Goal: Download file/media

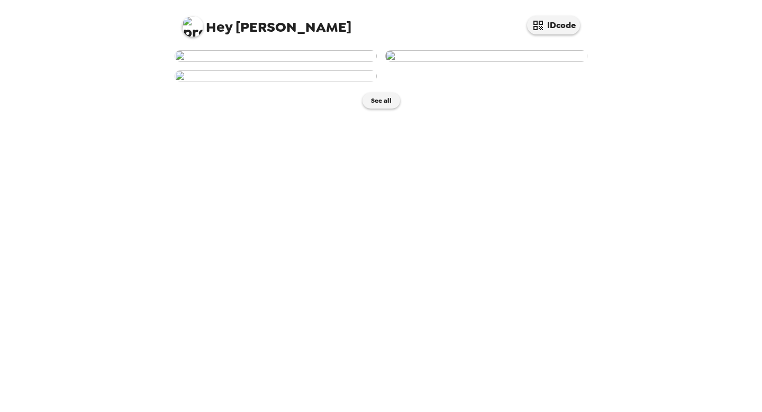
scroll to position [195, 0]
click at [350, 82] on img at bounding box center [276, 76] width 202 height 12
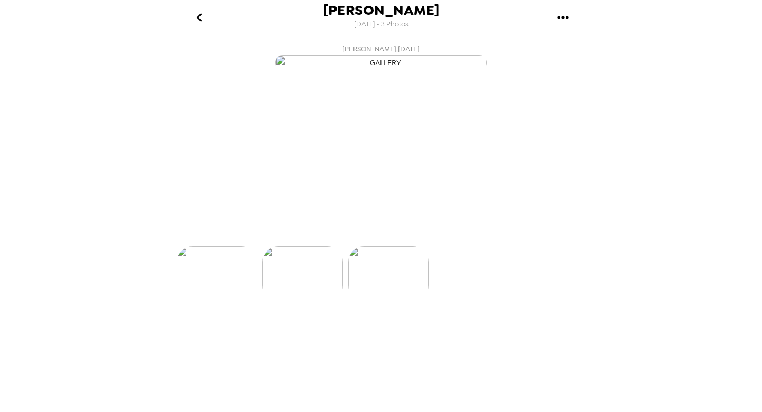
scroll to position [0, 170]
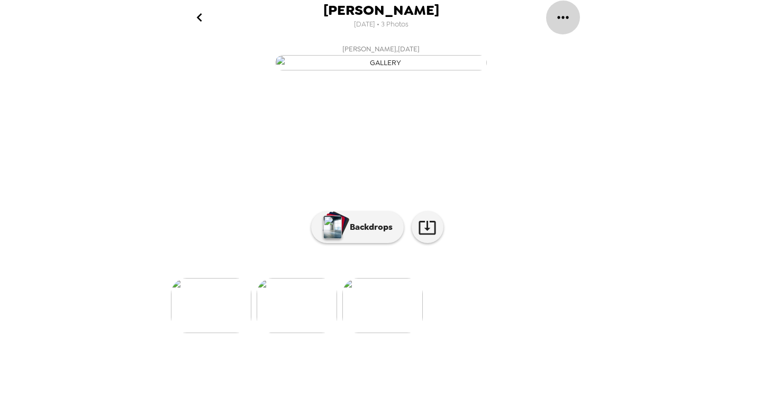
click at [567, 21] on icon "gallery menu" at bounding box center [562, 17] width 17 height 17
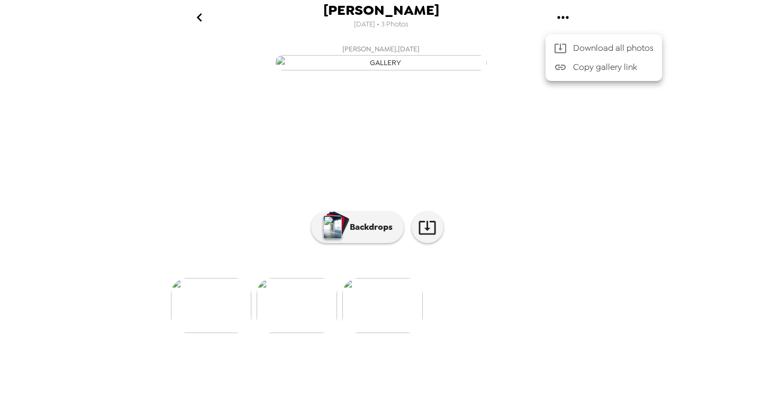
click at [582, 45] on span "Download all photos" at bounding box center [613, 48] width 80 height 13
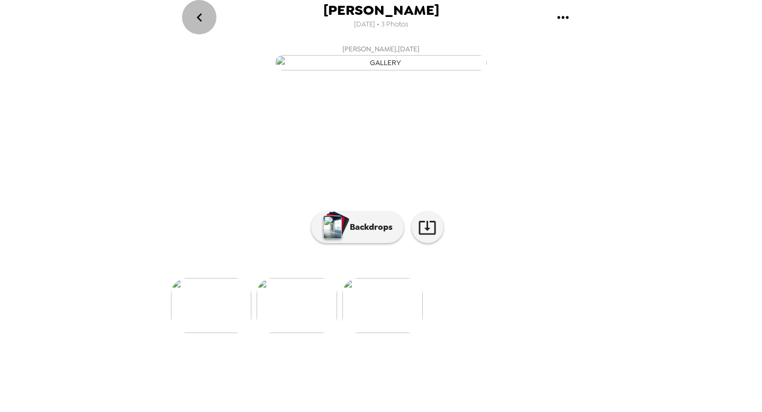
click at [202, 21] on icon "go back" at bounding box center [199, 17] width 17 height 17
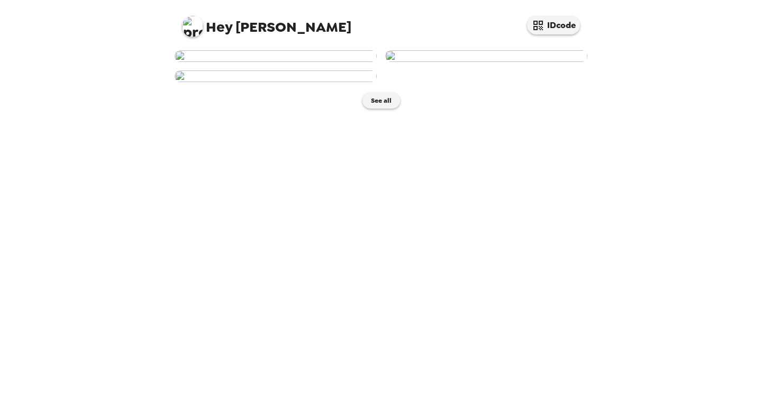
click at [342, 62] on img at bounding box center [276, 56] width 202 height 12
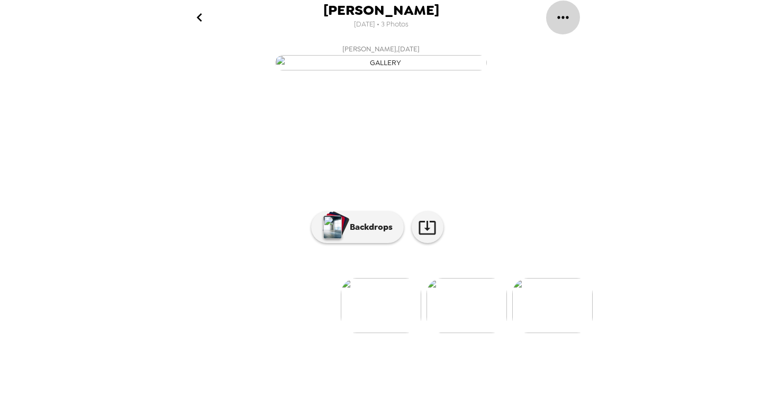
click at [565, 25] on icon "gallery menu" at bounding box center [562, 17] width 17 height 17
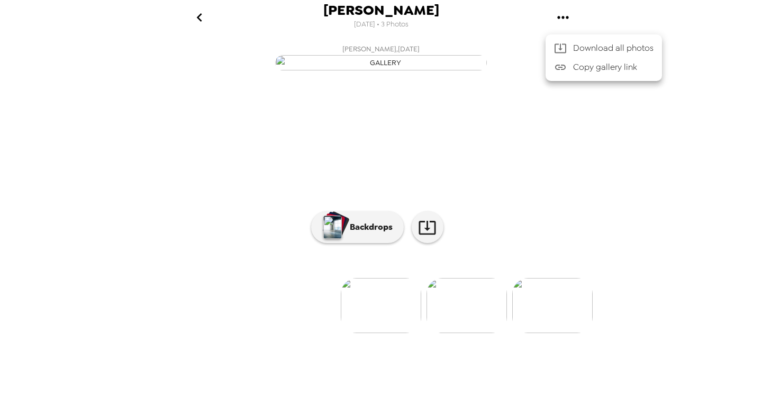
click at [583, 48] on span "Download all photos" at bounding box center [613, 48] width 80 height 13
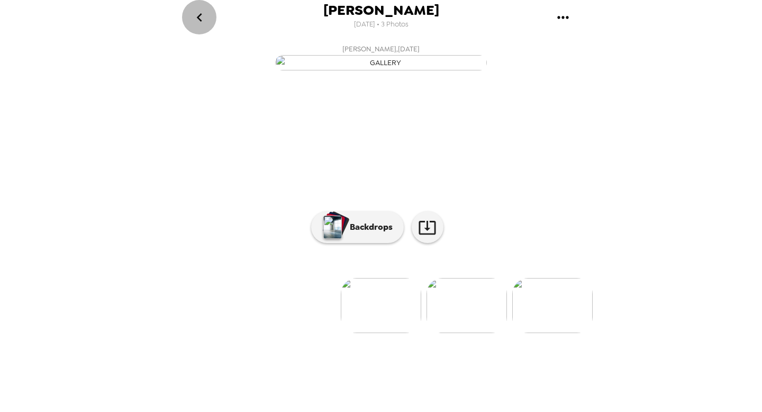
click at [202, 21] on icon "go back" at bounding box center [199, 17] width 17 height 17
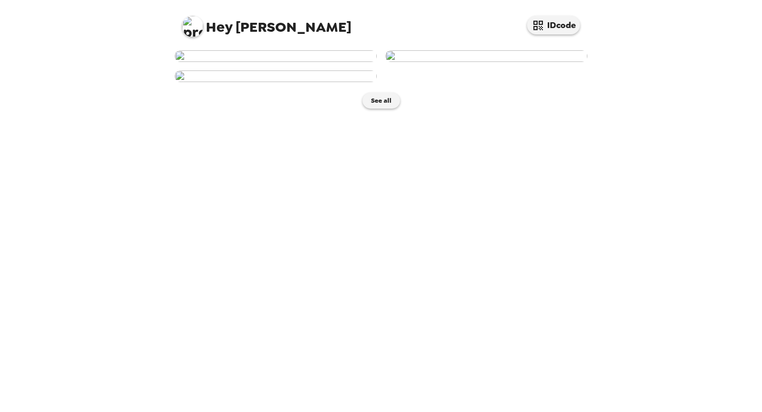
click at [473, 62] on img at bounding box center [486, 56] width 202 height 12
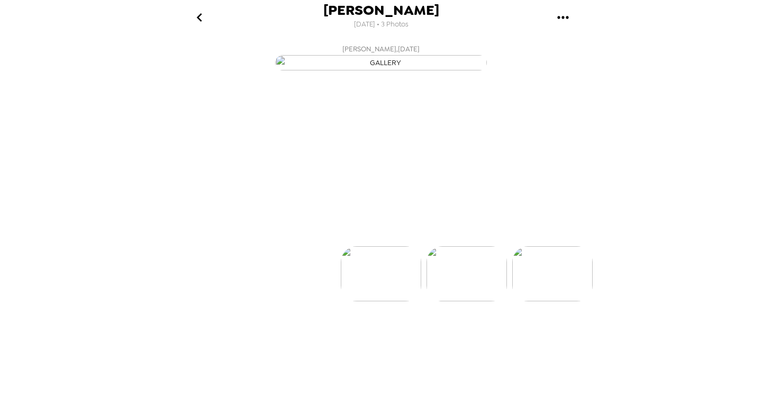
scroll to position [0, 85]
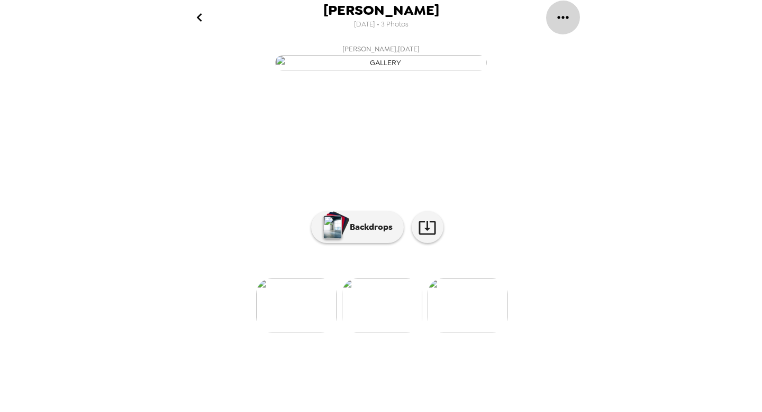
click at [559, 21] on icon "gallery menu" at bounding box center [562, 17] width 17 height 17
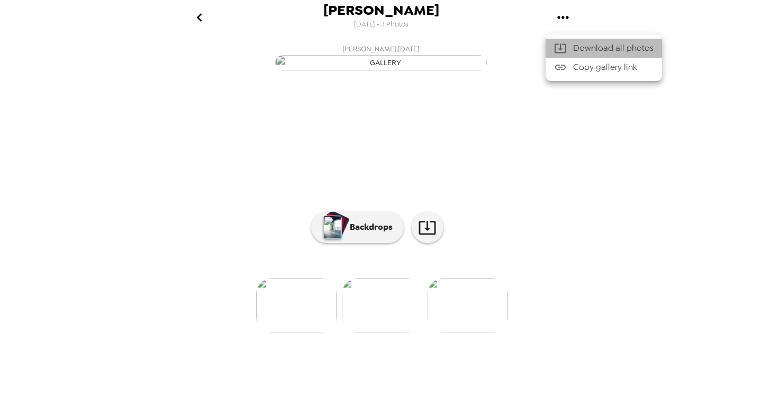
click at [604, 51] on span "Download all photos" at bounding box center [613, 48] width 80 height 13
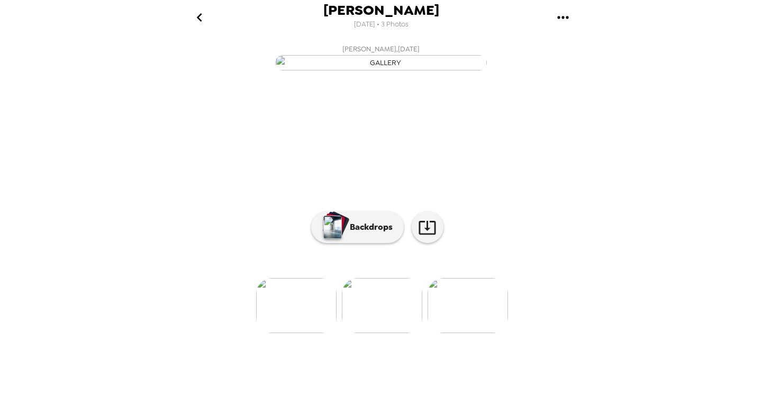
click at [691, 116] on div "[PERSON_NAME] [DATE] • 3 Photos [PERSON_NAME] , [DATE] [PERSON_NAME] , [DATE] […" at bounding box center [381, 206] width 762 height 412
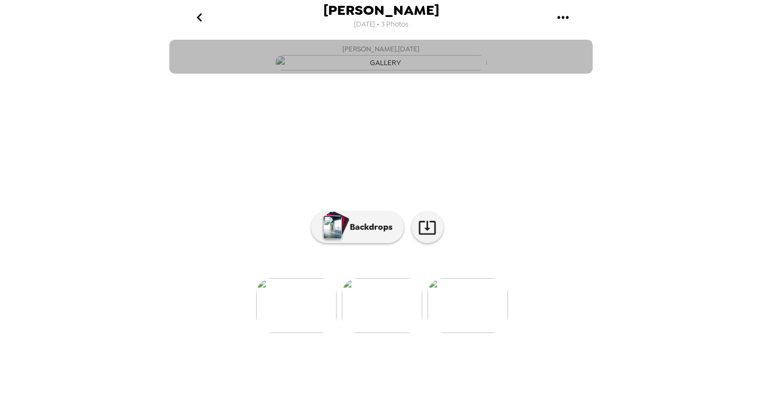
click at [513, 74] on button "[PERSON_NAME] , [DATE]" at bounding box center [380, 57] width 423 height 34
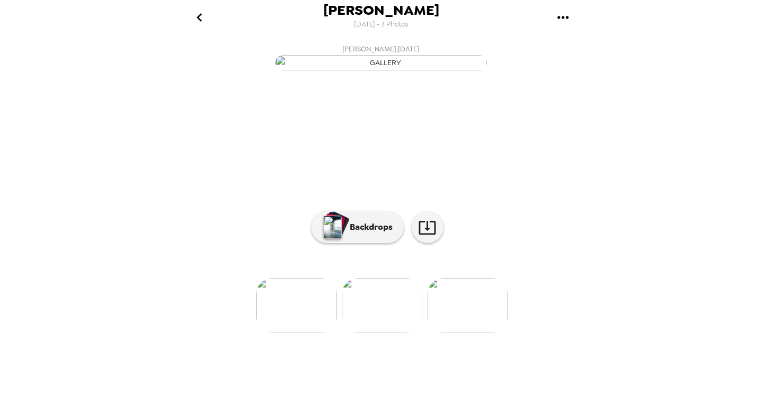
scroll to position [38, 0]
click at [310, 333] on img at bounding box center [296, 305] width 80 height 55
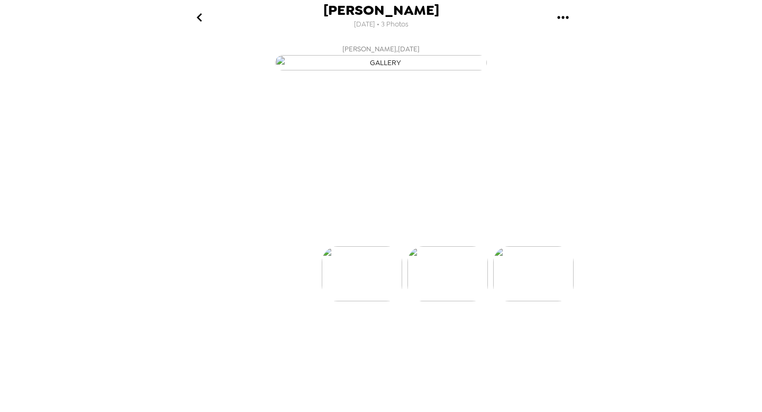
scroll to position [0, 0]
